Goal: Book appointment/travel/reservation

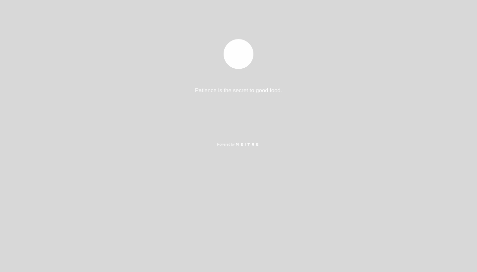
select select "es"
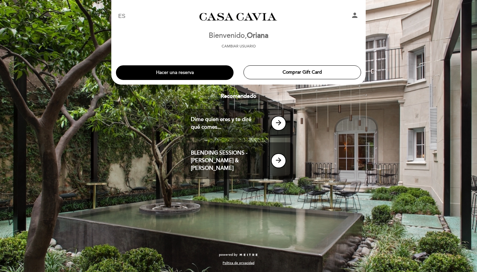
click at [212, 76] on button "Hacer una reserva" at bounding box center [175, 72] width 118 height 15
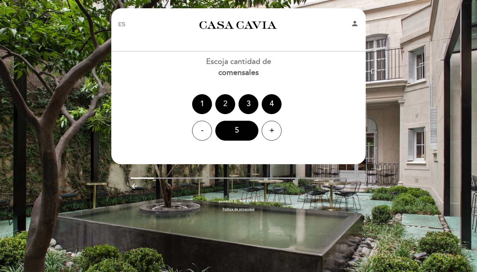
click at [223, 98] on div "2" at bounding box center [225, 104] width 20 height 20
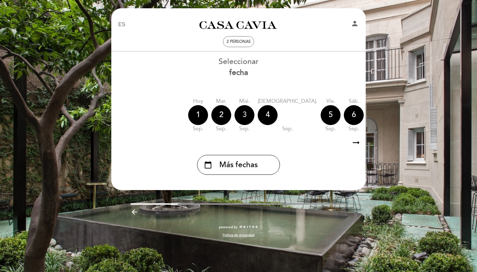
click at [243, 114] on div "3" at bounding box center [244, 115] width 20 height 20
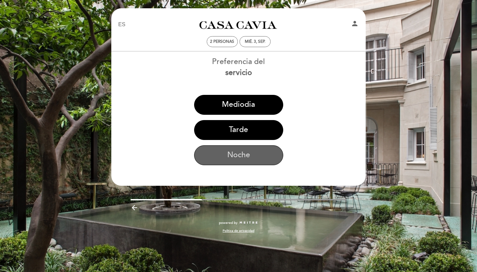
click at [239, 160] on button "Noche" at bounding box center [238, 155] width 89 height 20
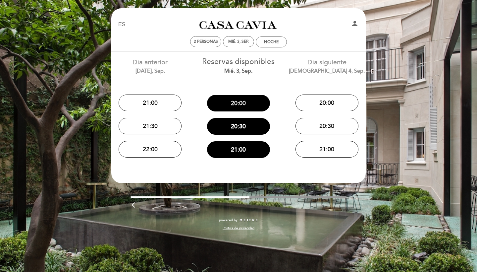
click at [239, 106] on button "20:00" at bounding box center [238, 103] width 63 height 17
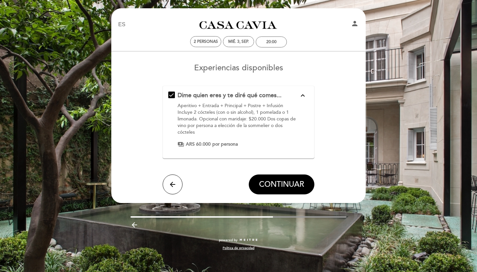
click at [156, 208] on div "EN ES PT [GEOGRAPHIC_DATA] person 2 personas mié. 3, sep. 20:00 [GEOGRAPHIC_DAT…" at bounding box center [238, 132] width 264 height 249
click at [169, 187] on icon "arrow_back" at bounding box center [173, 184] width 8 height 8
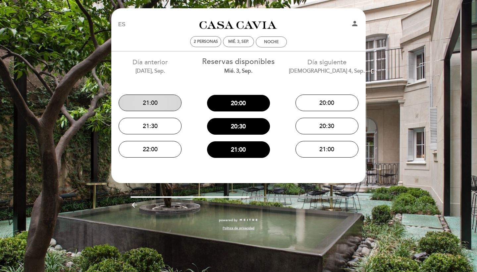
click at [157, 100] on button "21:00" at bounding box center [150, 102] width 63 height 17
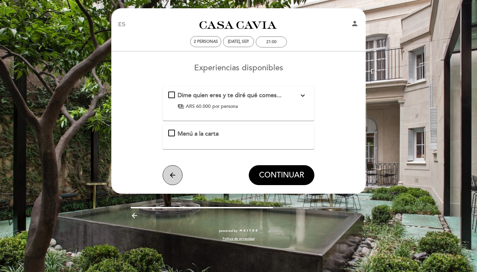
click at [176, 176] on icon "arrow_back" at bounding box center [173, 175] width 8 height 8
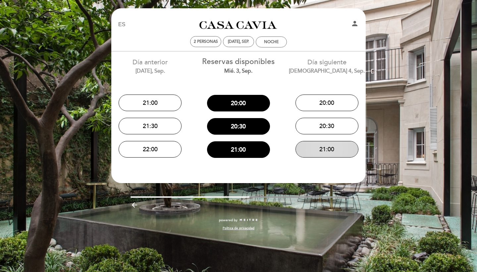
click at [312, 153] on button "21:00" at bounding box center [326, 149] width 63 height 17
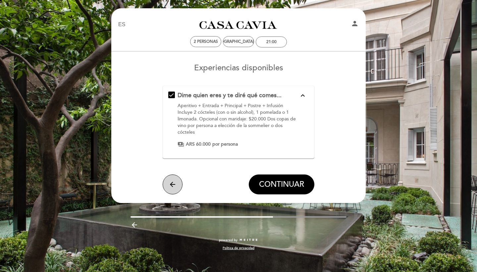
click at [178, 183] on button "arrow_back" at bounding box center [173, 184] width 20 height 20
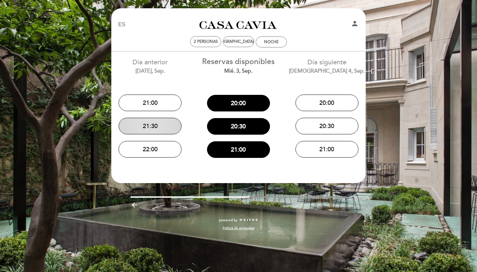
click at [167, 127] on button "21:30" at bounding box center [150, 126] width 63 height 17
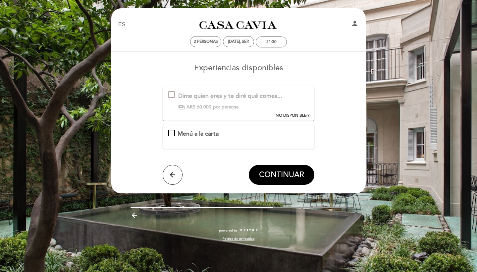
click at [208, 134] on span "Menú a la carta" at bounding box center [197, 133] width 41 height 7
click at [172, 175] on icon "arrow_back" at bounding box center [173, 175] width 8 height 8
